Goal: Navigation & Orientation: Find specific page/section

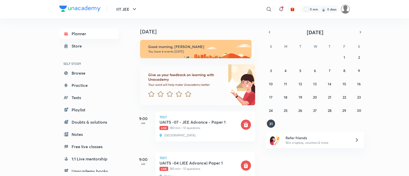
click at [346, 10] on img at bounding box center [345, 9] width 9 height 9
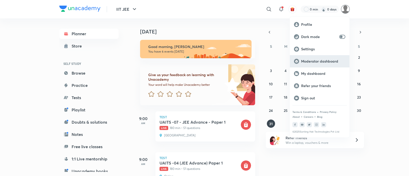
click at [323, 60] on p "Moderator dashboard" at bounding box center [323, 61] width 44 height 5
